Goal: Task Accomplishment & Management: Manage account settings

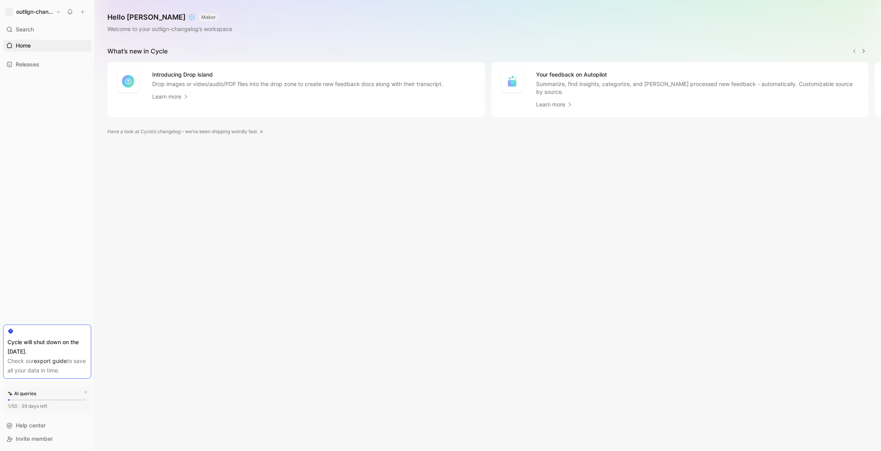
click at [53, 11] on button "outlign-changelog" at bounding box center [33, 11] width 60 height 11
click at [53, 85] on div "Workspace settings G then S" at bounding box center [53, 81] width 97 height 13
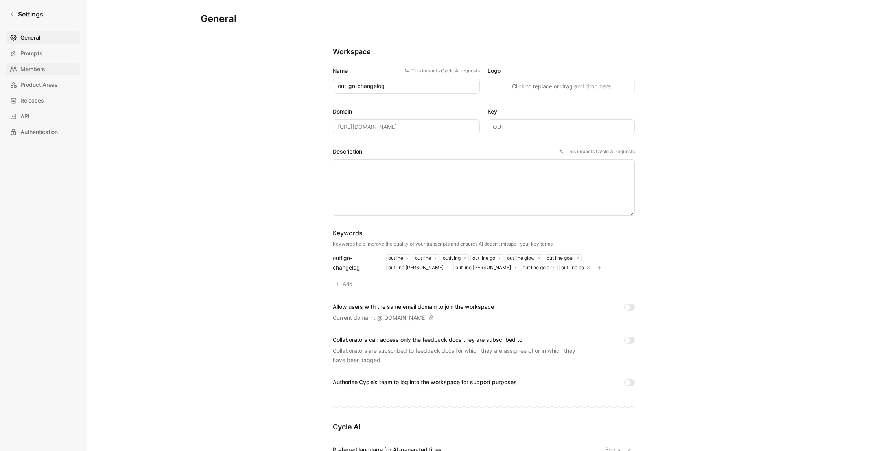
click at [53, 74] on link "Members" at bounding box center [43, 69] width 74 height 13
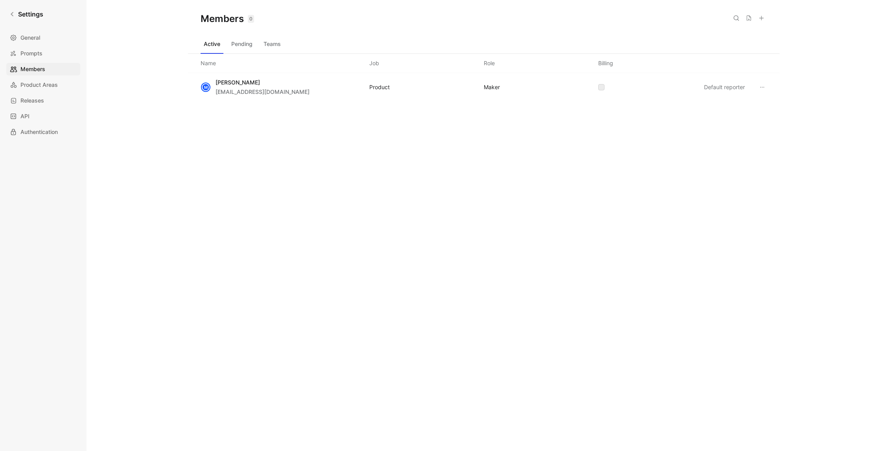
click at [243, 46] on button "Pending" at bounding box center [242, 44] width 28 height 13
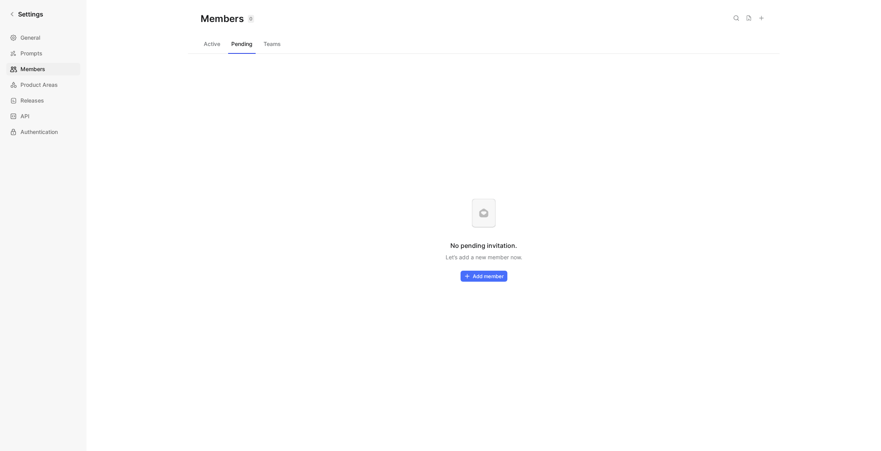
click at [272, 45] on button "Teams" at bounding box center [272, 44] width 24 height 13
click at [222, 45] on button "Active" at bounding box center [212, 44] width 23 height 13
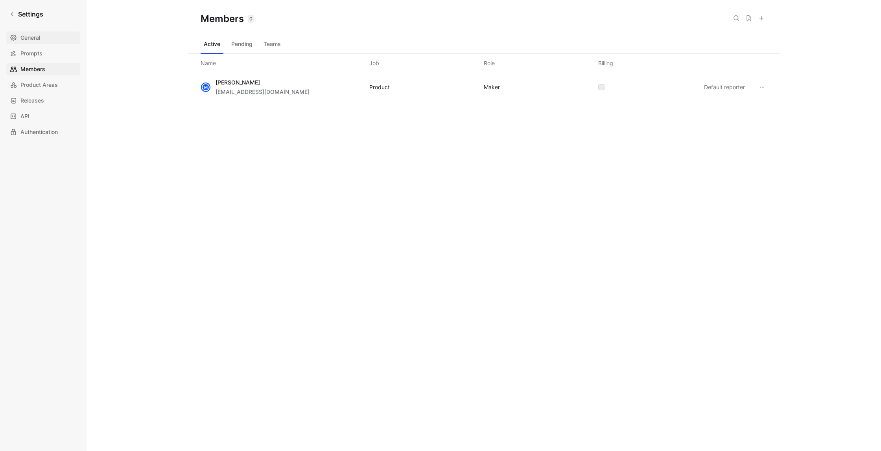
click at [29, 36] on span "General" at bounding box center [30, 37] width 20 height 9
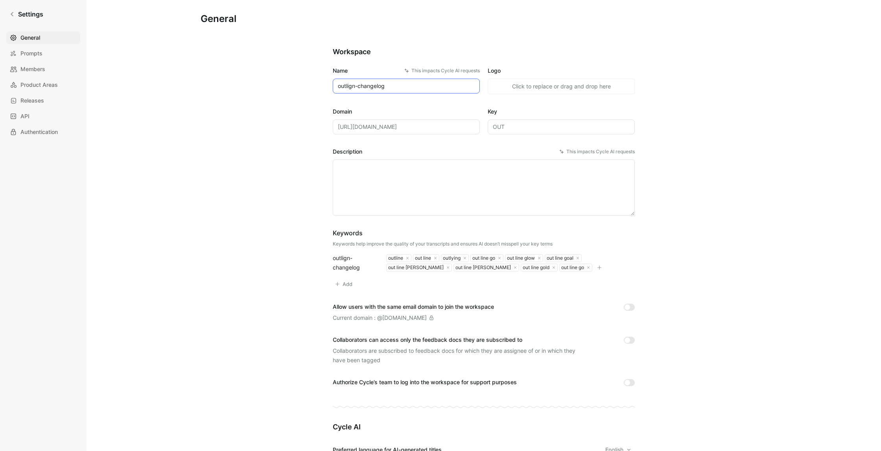
click at [347, 88] on input "outlign-changelog" at bounding box center [406, 86] width 147 height 15
click at [14, 16] on icon at bounding box center [12, 14] width 6 height 6
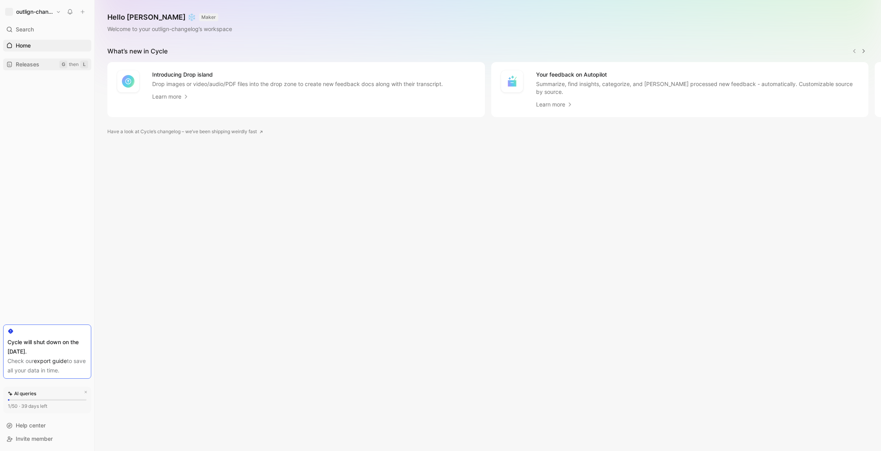
click at [53, 63] on link "Releases G then L" at bounding box center [47, 65] width 88 height 12
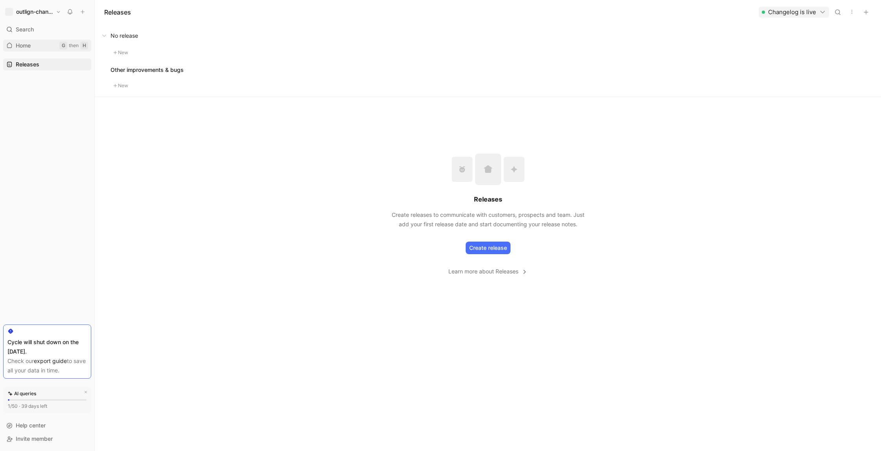
click at [33, 42] on link "Home G then H" at bounding box center [47, 46] width 88 height 12
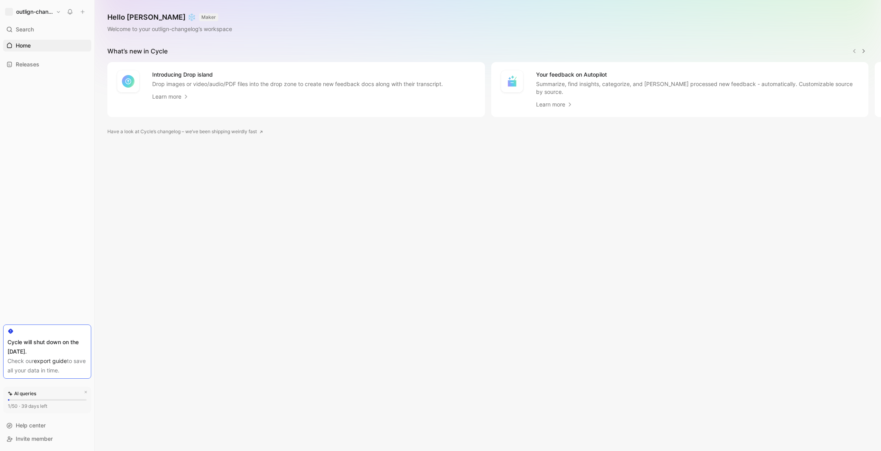
click at [167, 96] on link "Learn more" at bounding box center [170, 96] width 37 height 9
click at [60, 11] on button "outlign-changelog" at bounding box center [33, 11] width 60 height 11
click at [40, 52] on div "Account settings" at bounding box center [53, 50] width 97 height 13
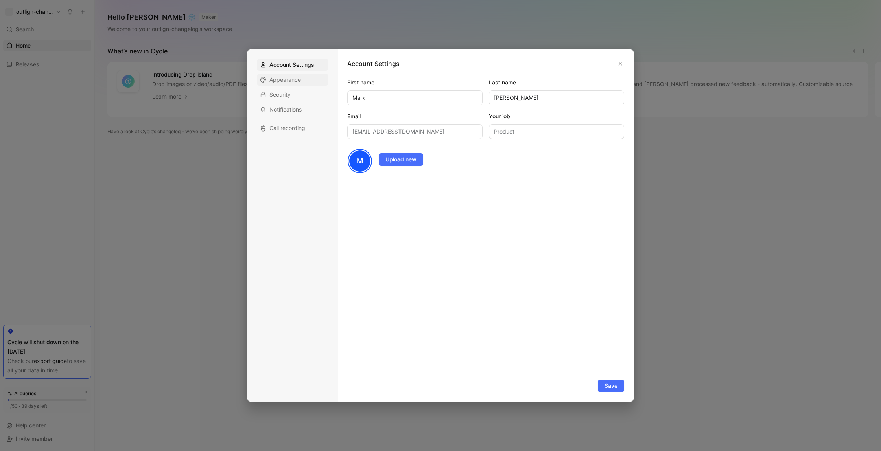
click at [300, 80] on span "Appearance" at bounding box center [284, 80] width 31 height 8
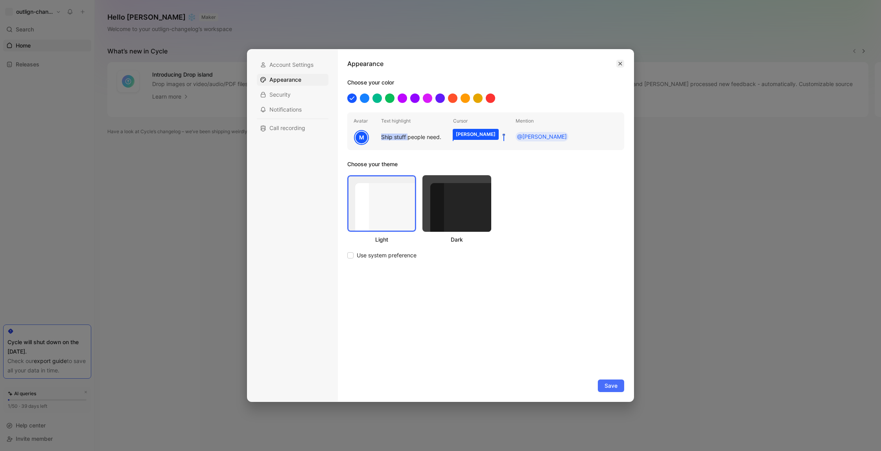
click at [622, 65] on button "button" at bounding box center [620, 64] width 8 height 8
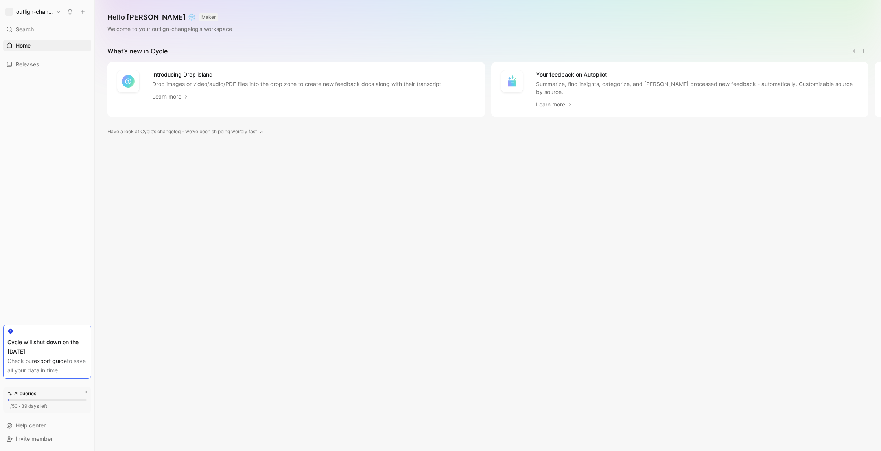
click at [86, 392] on icon "button" at bounding box center [86, 392] width 2 height 2
click at [41, 16] on button "outlign-changelog" at bounding box center [33, 11] width 60 height 11
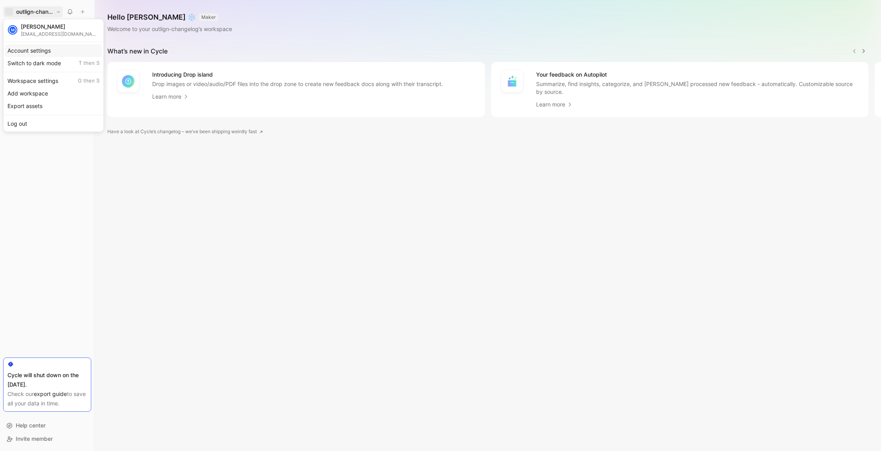
click at [40, 55] on div "Account settings" at bounding box center [53, 50] width 97 height 13
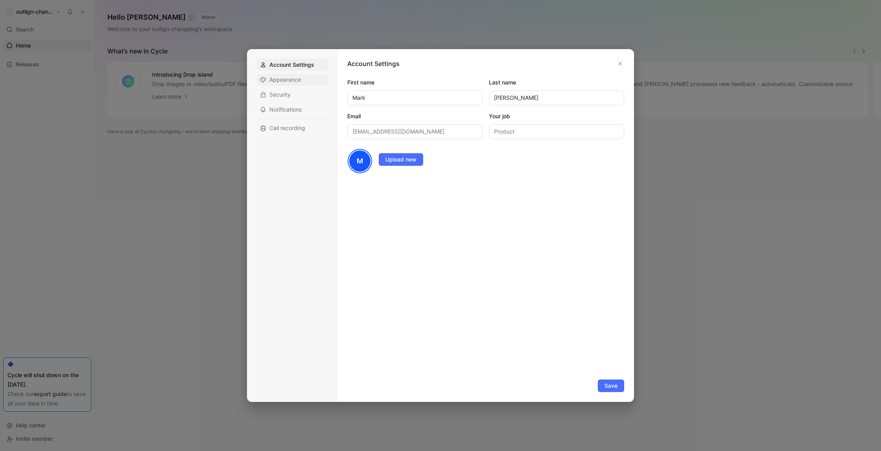
click at [292, 79] on span "Appearance" at bounding box center [284, 80] width 31 height 8
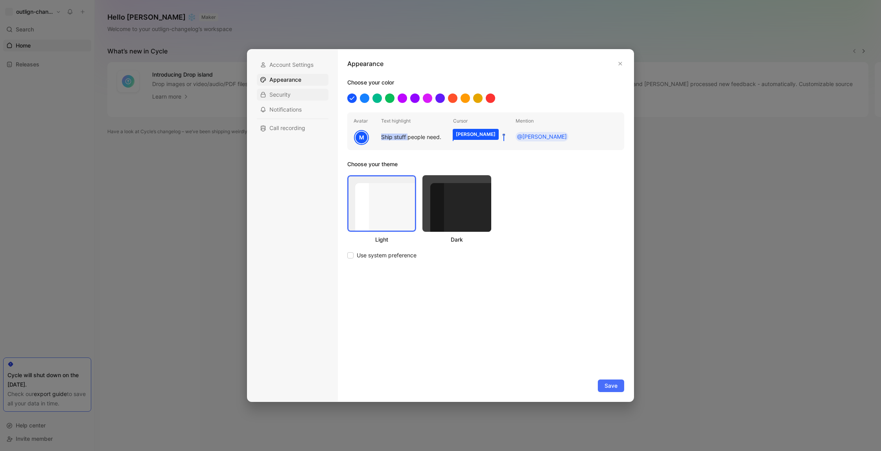
click at [287, 94] on span "Security" at bounding box center [279, 95] width 21 height 8
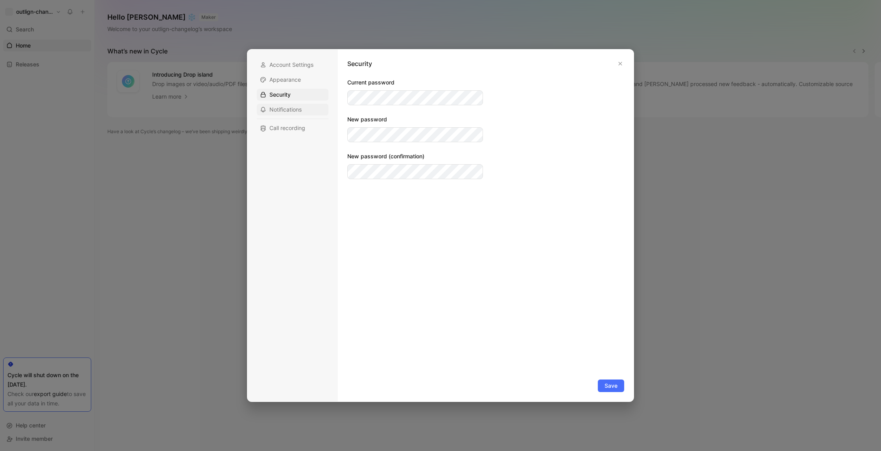
click at [285, 109] on span "Notifications" at bounding box center [285, 110] width 32 height 8
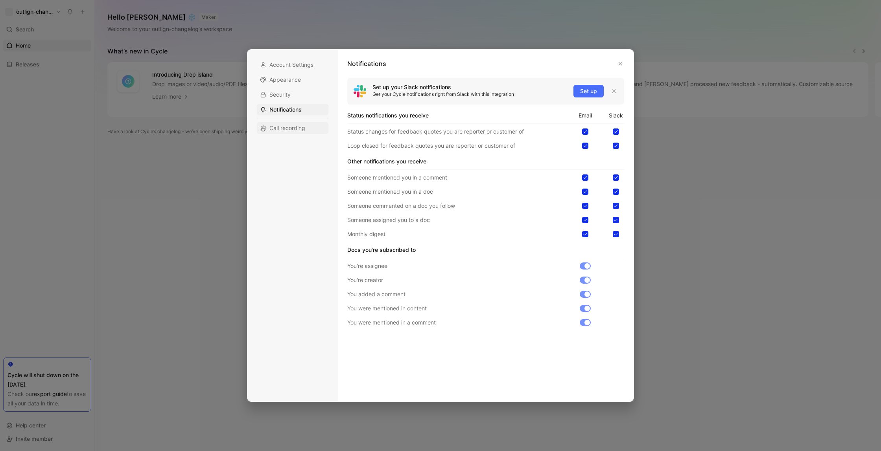
click at [283, 131] on span "Call recording" at bounding box center [287, 128] width 36 height 8
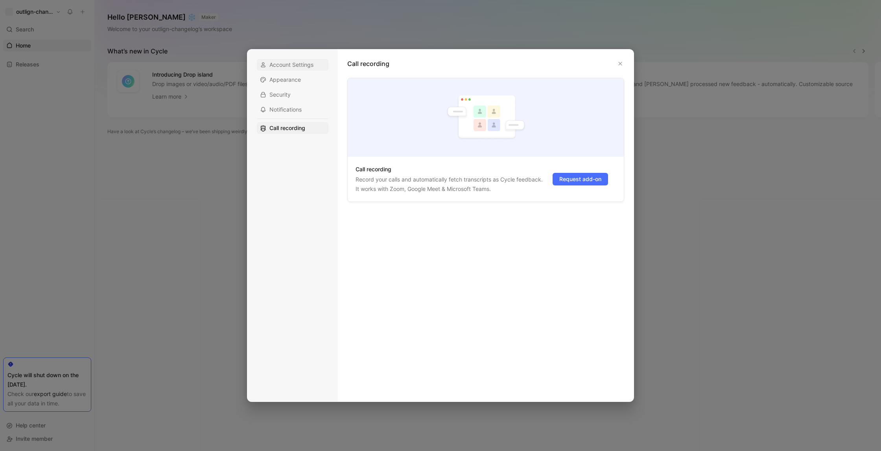
click at [292, 68] on span "Account Settings" at bounding box center [291, 65] width 44 height 8
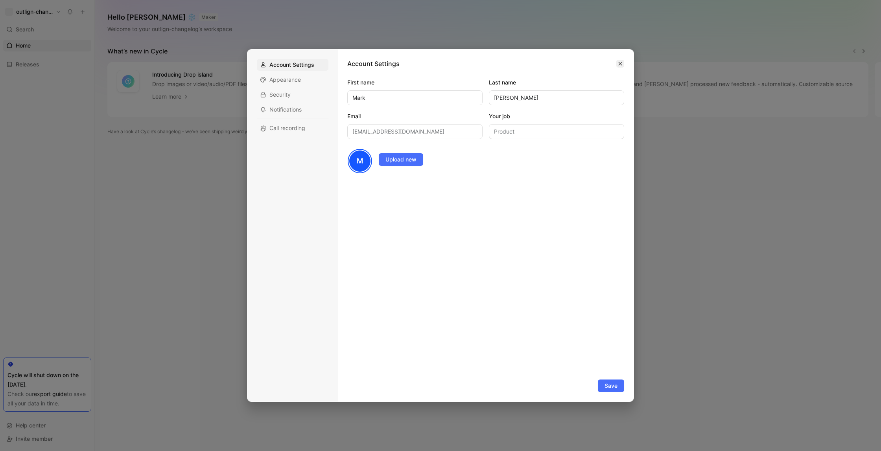
click at [622, 63] on button "button" at bounding box center [620, 64] width 8 height 8
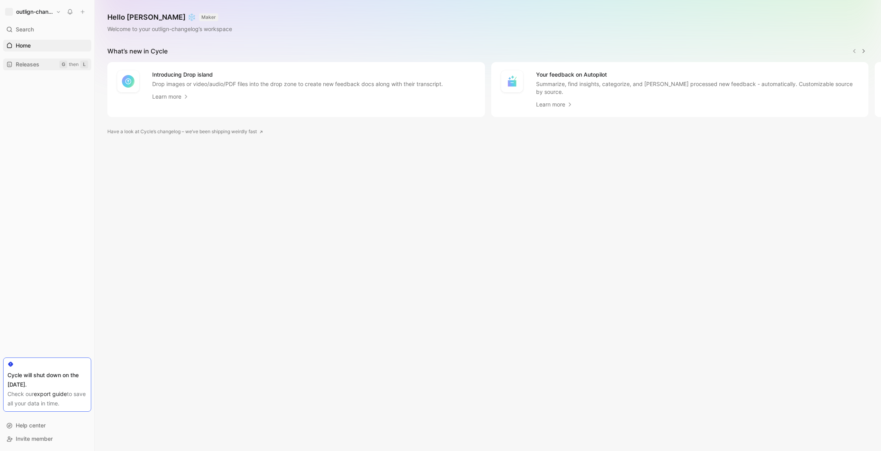
click at [46, 66] on link "Releases G then L" at bounding box center [47, 65] width 88 height 12
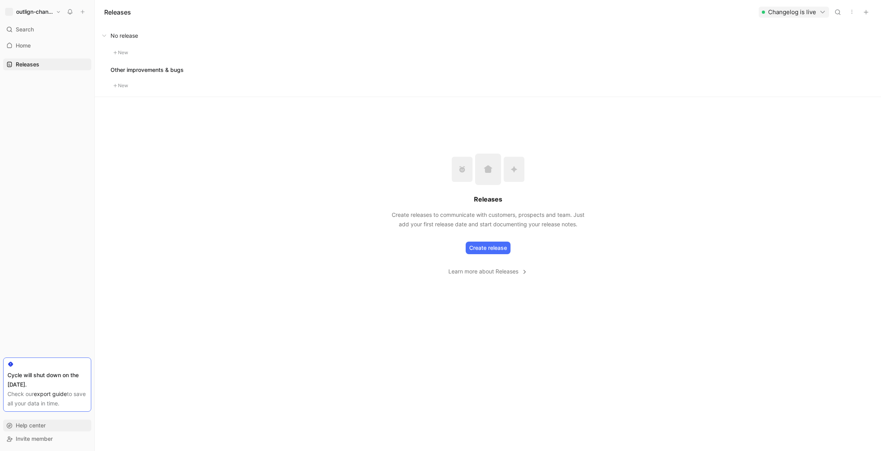
click at [37, 430] on span "Help center" at bounding box center [31, 425] width 30 height 9
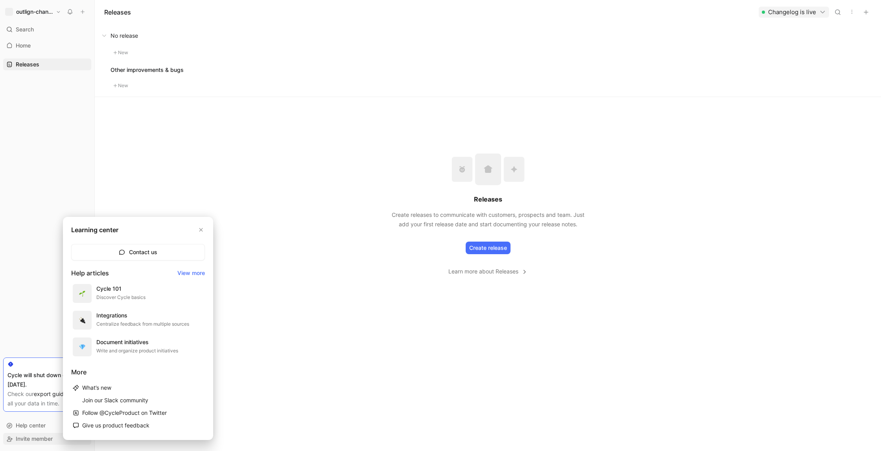
click at [35, 438] on div at bounding box center [440, 225] width 881 height 451
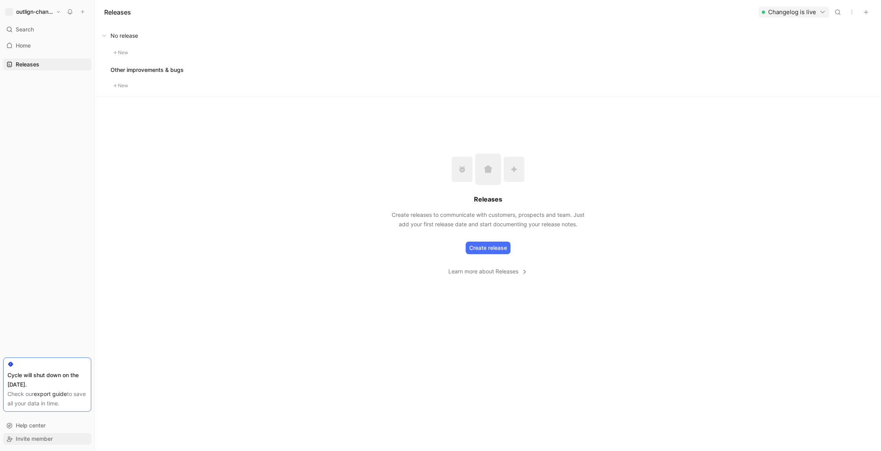
click at [32, 437] on span "Invite member" at bounding box center [34, 439] width 37 height 7
click at [852, 12] on icon "button" at bounding box center [851, 12] width 6 height 6
click at [827, 12] on button "Changelog is live" at bounding box center [793, 12] width 70 height 11
click at [802, 12] on button "Changelog is live" at bounding box center [793, 12] width 70 height 11
click at [850, 12] on icon "button" at bounding box center [851, 12] width 6 height 6
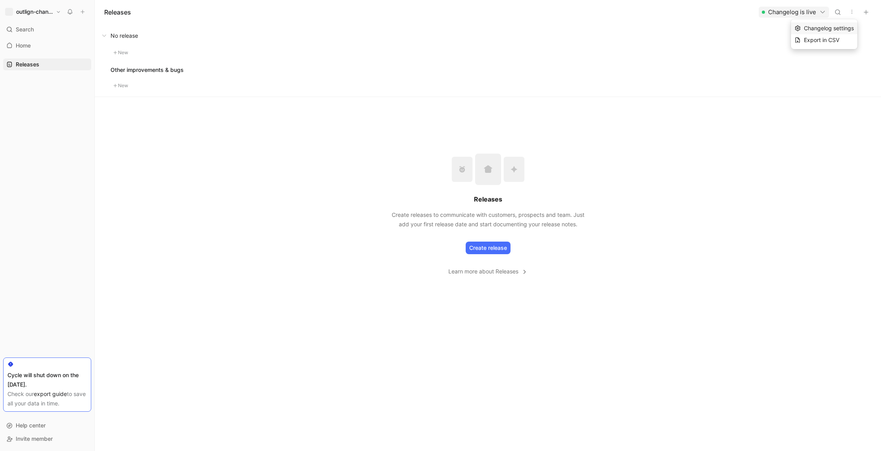
click at [842, 27] on span "Changelog settings" at bounding box center [829, 28] width 50 height 7
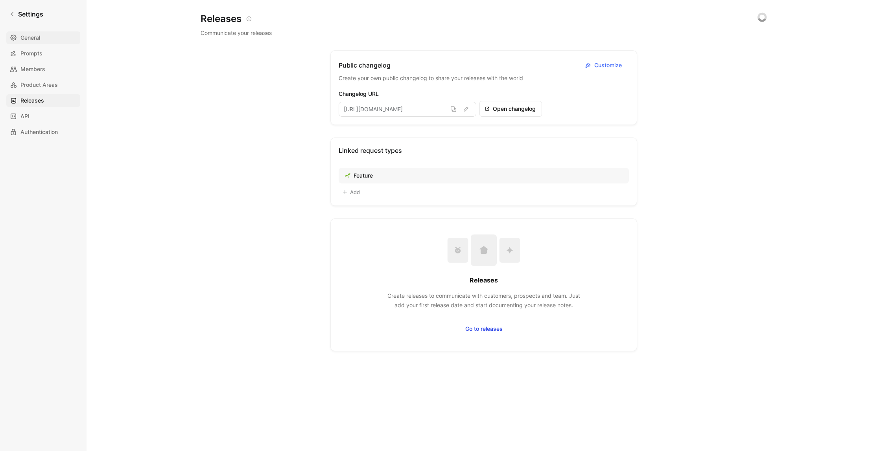
click at [44, 42] on link "General" at bounding box center [43, 37] width 74 height 13
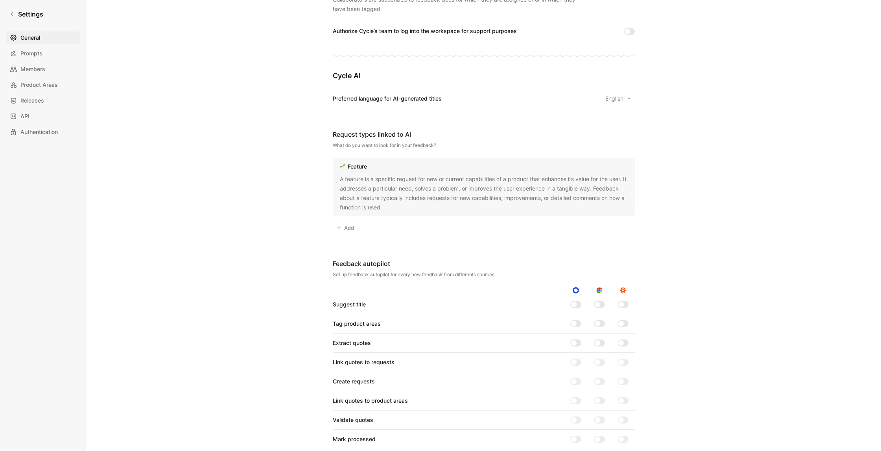
scroll to position [489, 0]
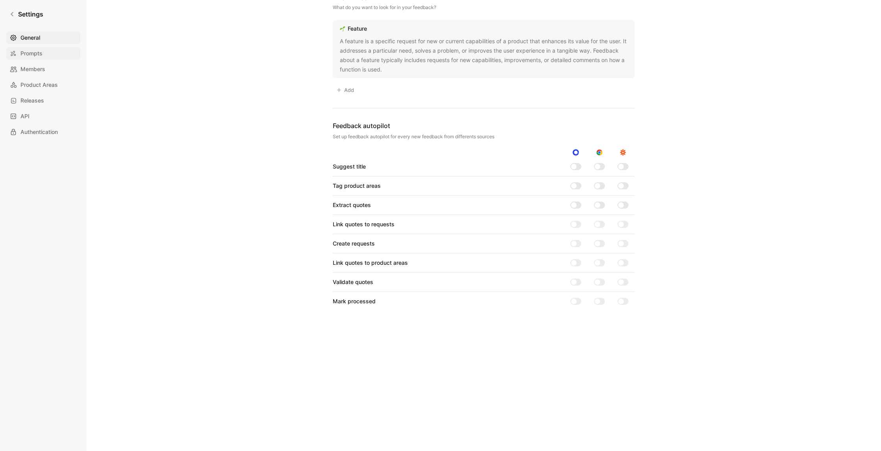
click at [20, 56] on span "Prompts" at bounding box center [31, 53] width 22 height 9
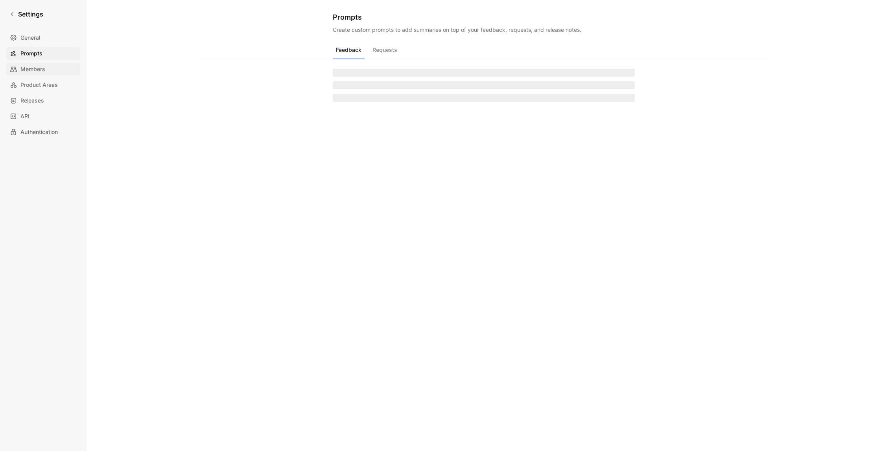
click at [21, 64] on span "Members" at bounding box center [32, 68] width 25 height 9
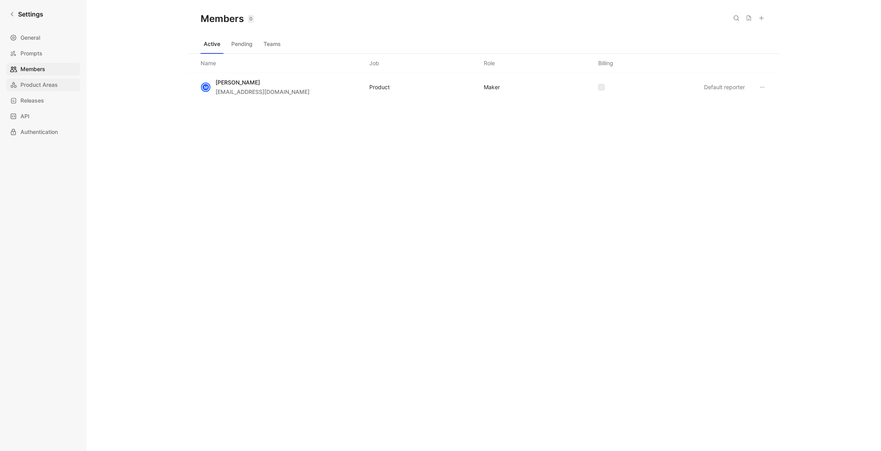
click at [23, 88] on span "Product Areas" at bounding box center [38, 84] width 37 height 9
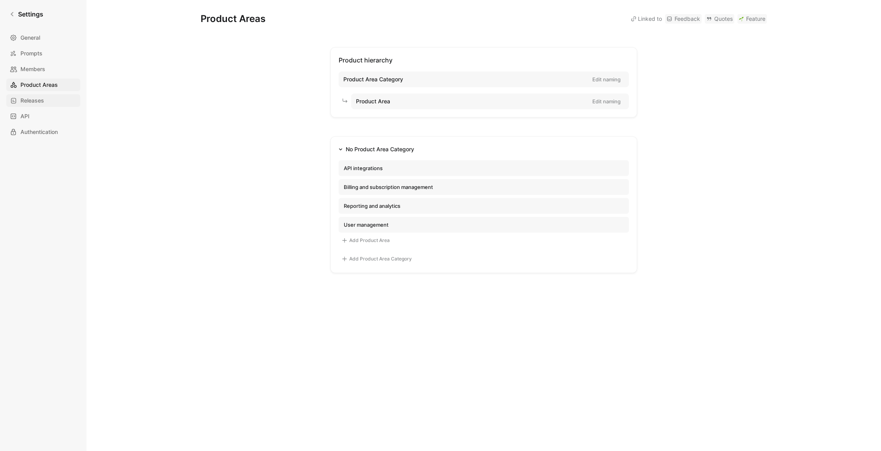
click at [25, 103] on span "Releases" at bounding box center [32, 100] width 24 height 9
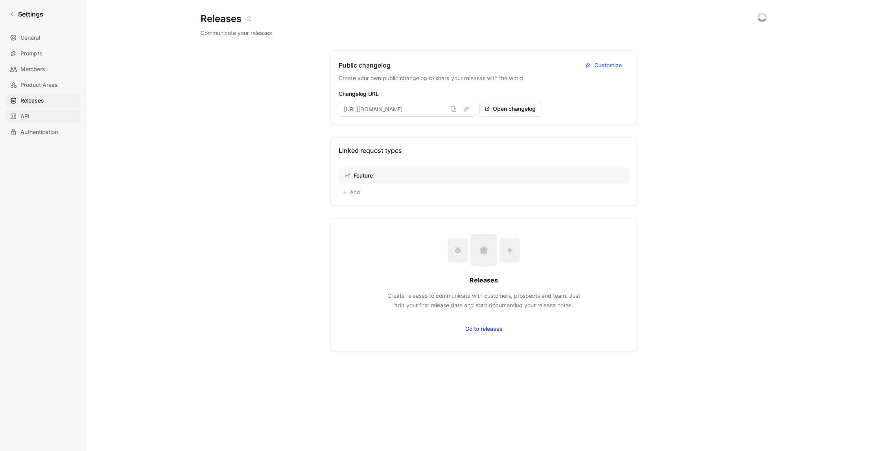
click at [28, 116] on span "API" at bounding box center [24, 116] width 9 height 9
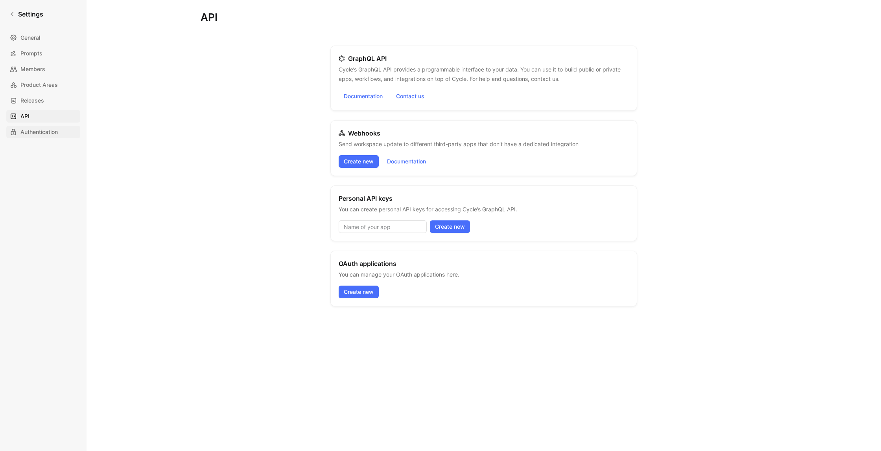
click at [45, 133] on span "Authentication" at bounding box center [38, 131] width 37 height 9
